Goal: Submit feedback/report problem: Submit feedback/report problem

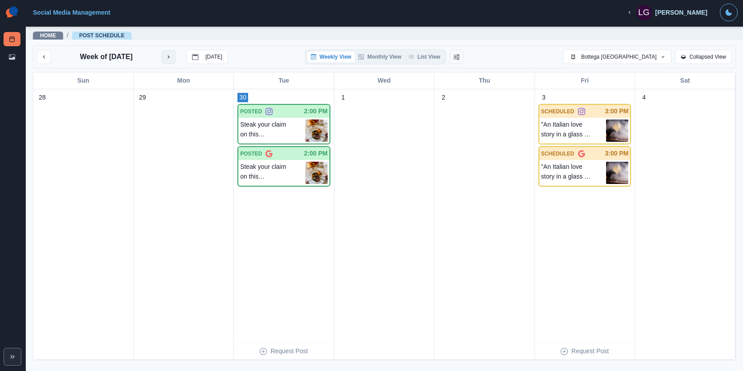
click at [172, 59] on icon "next month" at bounding box center [169, 57] width 6 height 6
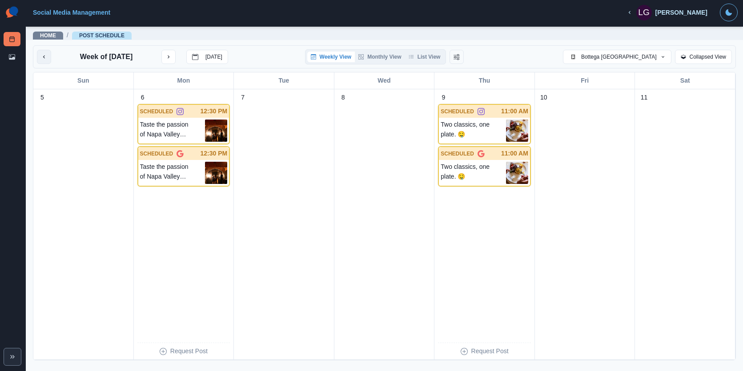
click at [45, 57] on icon "previous month" at bounding box center [44, 57] width 6 height 6
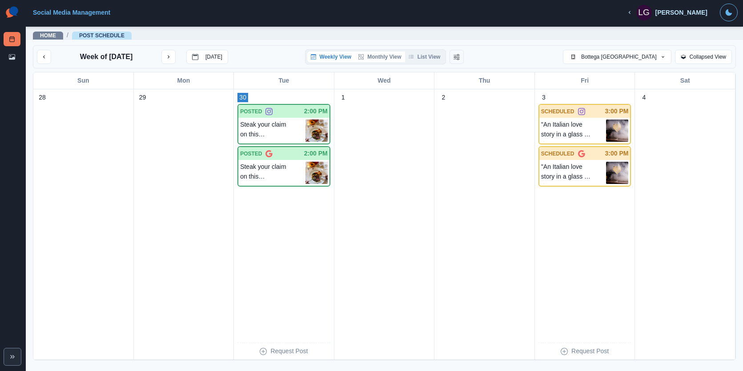
click at [380, 56] on button "Monthly View" at bounding box center [380, 57] width 50 height 11
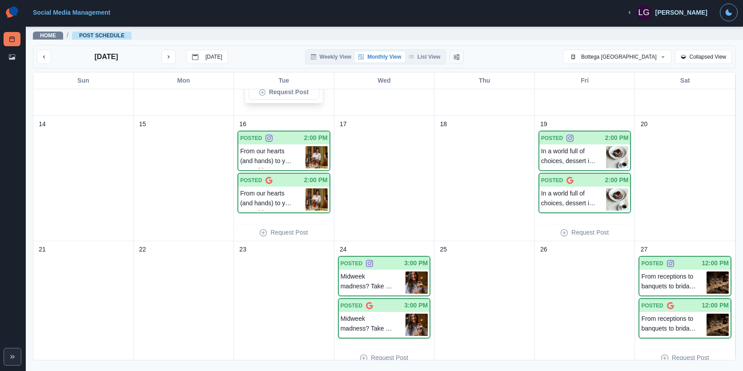
scroll to position [356, 0]
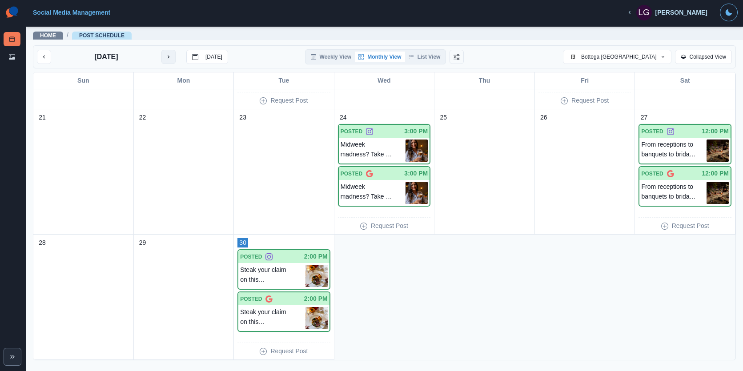
click at [164, 56] on button "next month" at bounding box center [168, 57] width 14 height 14
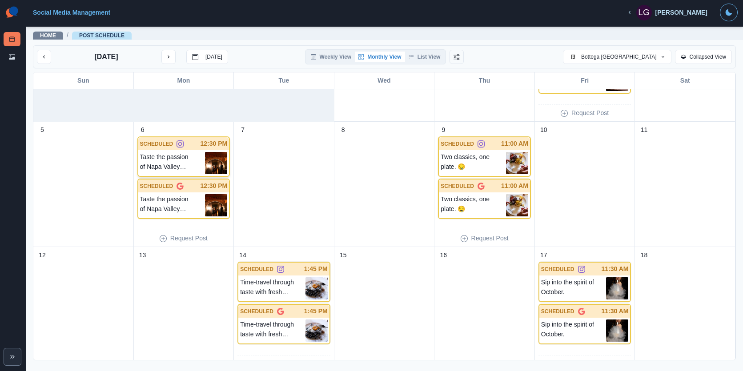
scroll to position [0, 0]
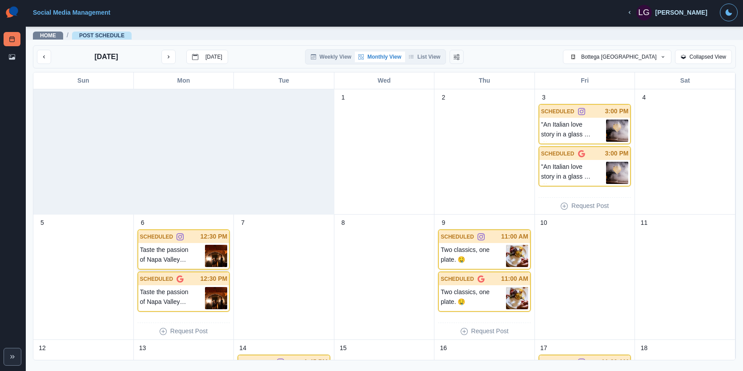
click at [187, 253] on p "Taste the passion of Napa Valley cuisine at [GEOGRAPHIC_DATA]. Your table await…" at bounding box center [172, 256] width 65 height 22
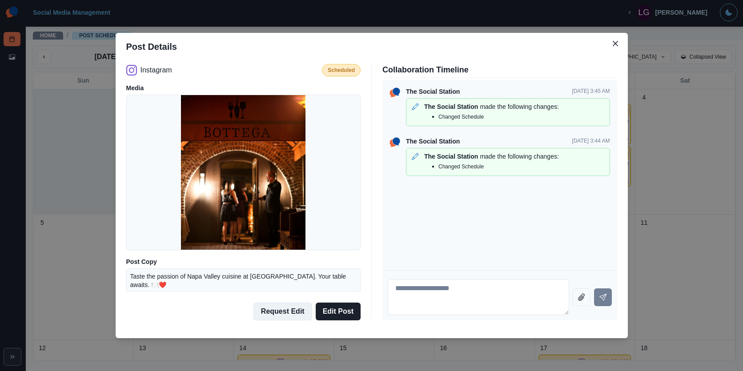
click at [290, 315] on button "Request Edit" at bounding box center [283, 312] width 59 height 18
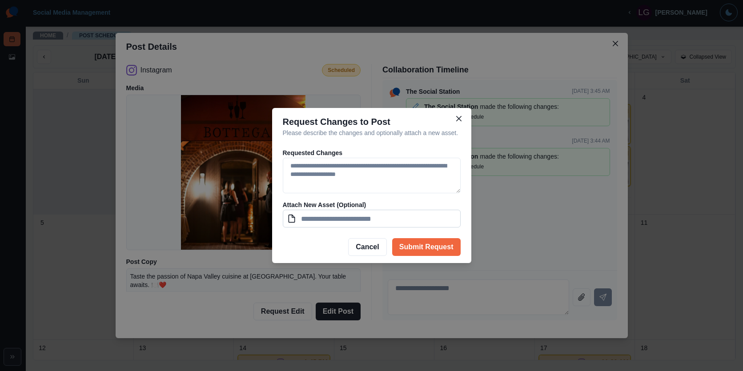
click at [365, 224] on input at bounding box center [372, 219] width 178 height 18
click at [367, 191] on textarea at bounding box center [372, 176] width 178 height 36
click at [460, 116] on icon "Close" at bounding box center [458, 118] width 5 height 5
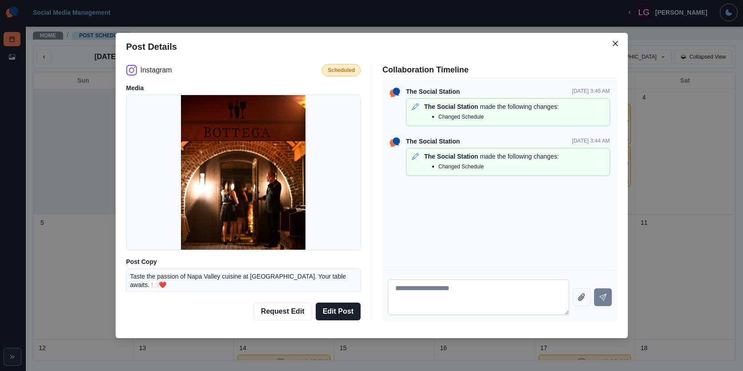
click at [420, 299] on textarea at bounding box center [479, 298] width 182 height 36
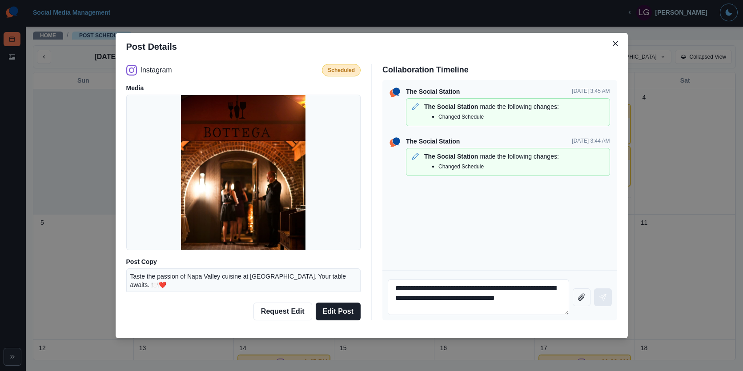
type textarea "**********"
click at [604, 293] on button "Send message" at bounding box center [603, 298] width 18 height 18
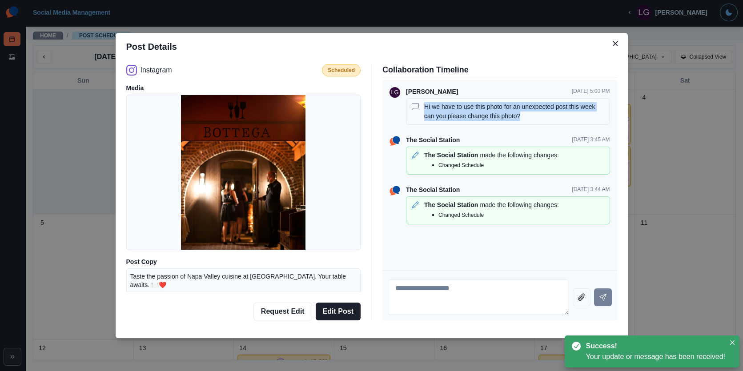
drag, startPoint x: 524, startPoint y: 118, endPoint x: 412, endPoint y: 108, distance: 112.1
click at [412, 108] on div "Hi we have to use this photo for an unexpected post this week can you please ch…" at bounding box center [508, 111] width 196 height 19
copy p "Hi we have to use this photo for an unexpected post this week can you please ch…"
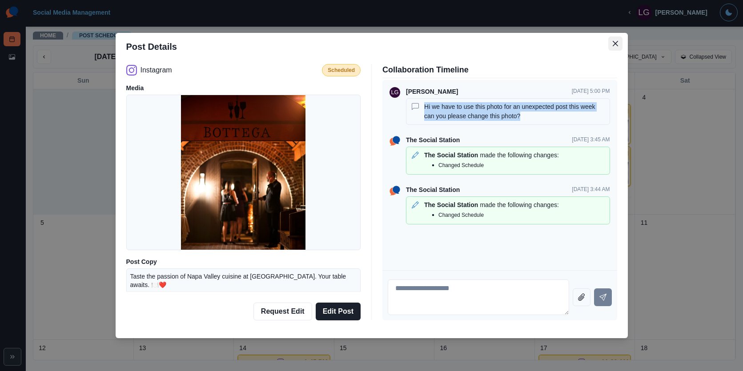
click at [617, 42] on icon "Close" at bounding box center [615, 43] width 5 height 5
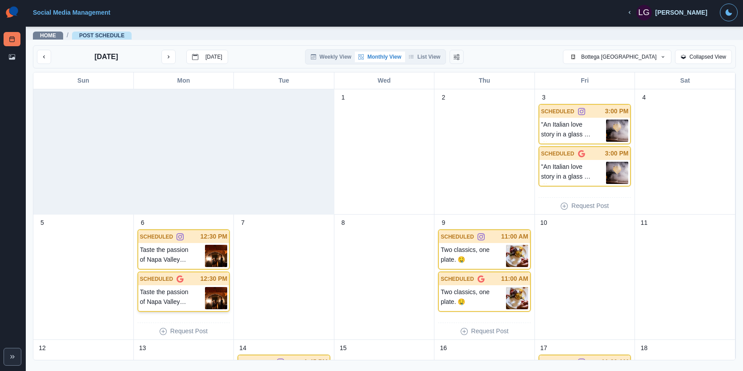
click at [173, 295] on p "Taste the passion of Napa Valley cuisine at [GEOGRAPHIC_DATA]. Your table await…" at bounding box center [172, 298] width 65 height 22
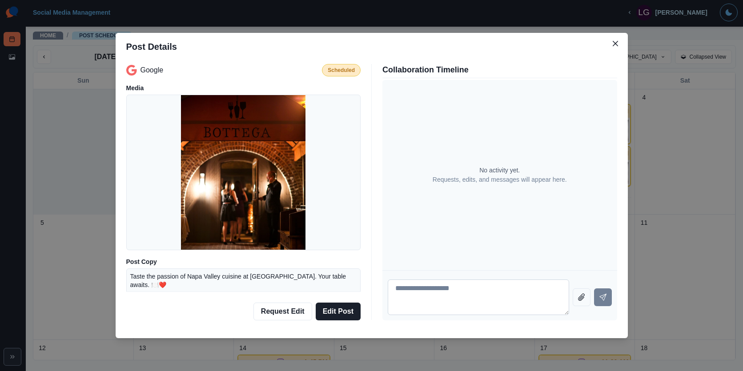
click at [429, 299] on textarea at bounding box center [479, 298] width 182 height 36
paste textarea "**********"
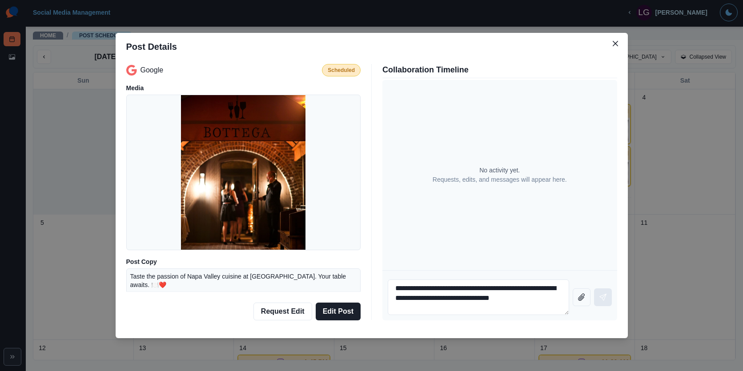
type textarea "**********"
click at [600, 301] on icon "Send message" at bounding box center [603, 297] width 7 height 7
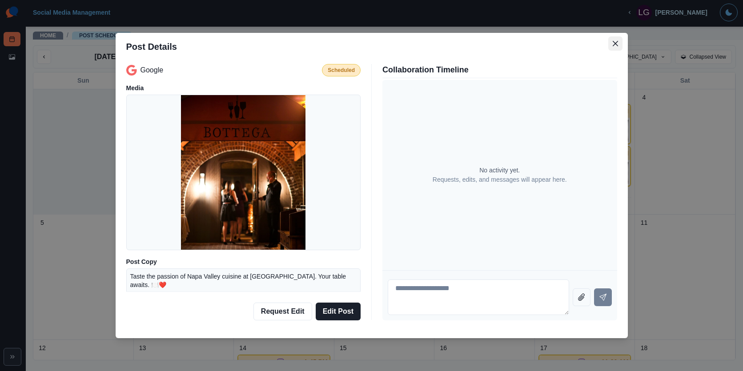
click at [613, 43] on icon "Close" at bounding box center [615, 43] width 5 height 5
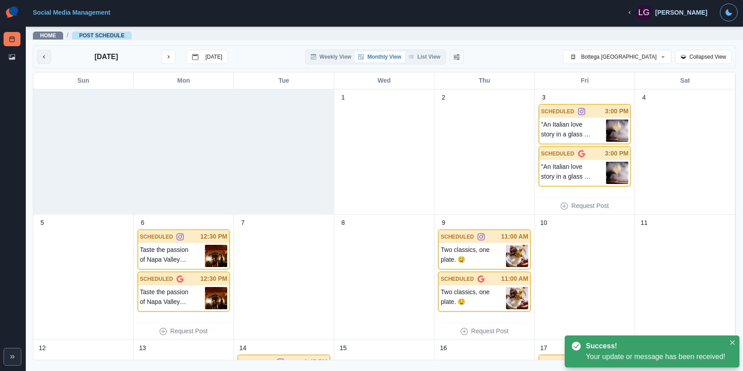
click at [43, 60] on button "previous month" at bounding box center [44, 57] width 14 height 14
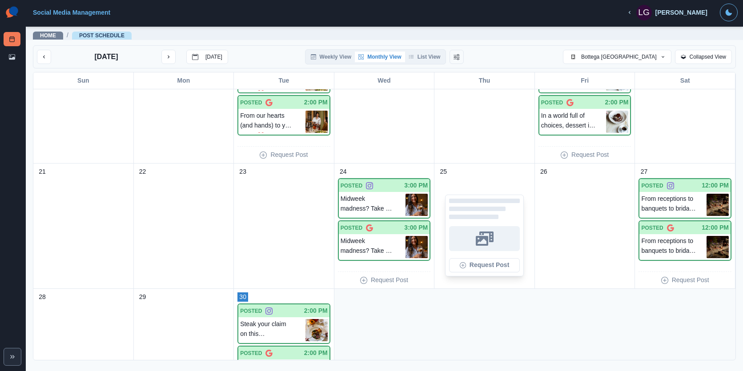
scroll to position [356, 0]
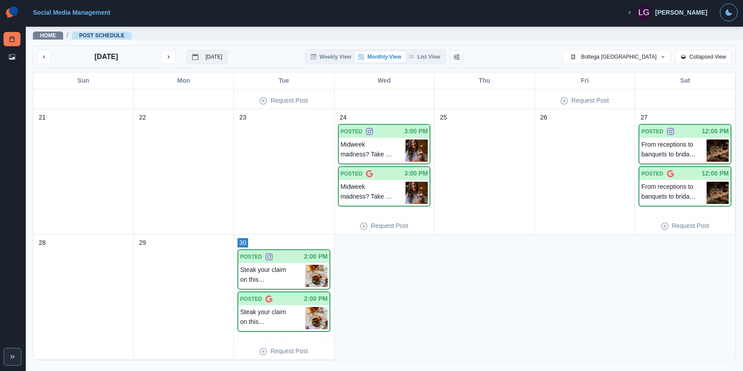
click at [213, 55] on p "[DATE]" at bounding box center [214, 57] width 17 height 6
